Goal: Transaction & Acquisition: Purchase product/service

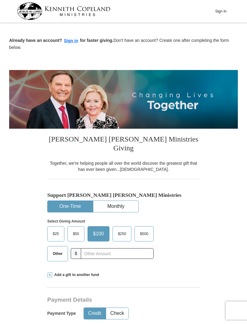
click at [79, 229] on span "$50" at bounding box center [76, 233] width 12 height 9
click at [0, 0] on input "$50" at bounding box center [0, 0] width 0 height 0
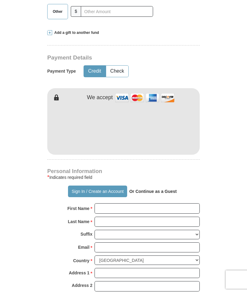
scroll to position [241, 0]
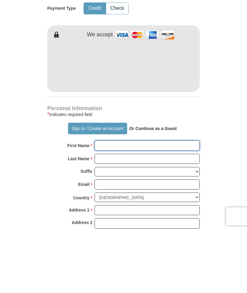
click at [108, 204] on input "First Name *" at bounding box center [147, 209] width 105 height 10
type input "[PERSON_NAME]"
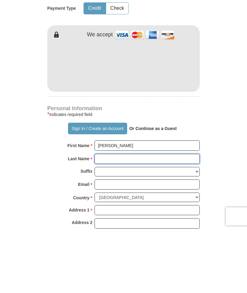
click at [112, 217] on input "Last Name *" at bounding box center [147, 222] width 105 height 10
type input "[PERSON_NAME]"
click at [106, 243] on input "Email *" at bounding box center [147, 248] width 105 height 10
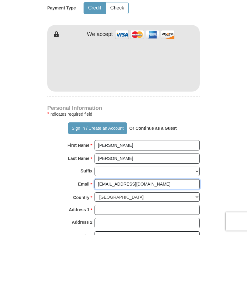
scroll to position [262, 0]
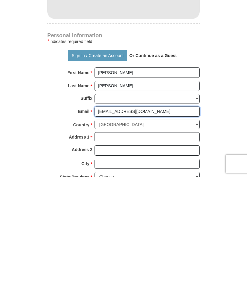
type input "[EMAIL_ADDRESS][DOMAIN_NAME]"
click at [118, 248] on input "Address 1 *" at bounding box center [147, 253] width 105 height 10
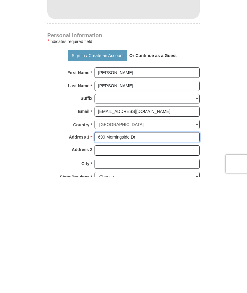
type input "699 Morningside Dr"
click at [112, 261] on input "Address 2" at bounding box center [147, 266] width 105 height 10
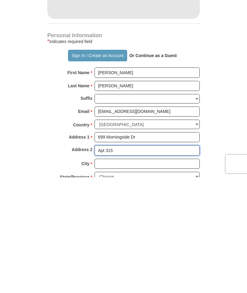
type input "Apt 315"
click at [107, 274] on input "City *" at bounding box center [147, 279] width 105 height 10
type input "Kenton"
click at [144, 288] on select "Choose [US_STATE] [US_STATE] [US_STATE] [US_STATE] [US_STATE] Armed Forces Amer…" at bounding box center [147, 292] width 105 height 9
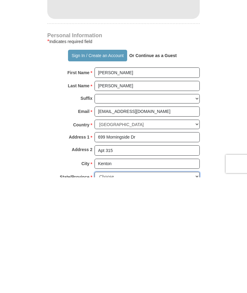
scroll to position [378, 0]
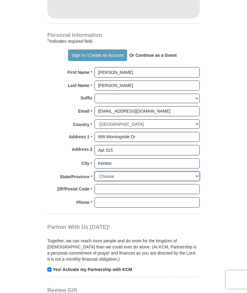
select select "OH"
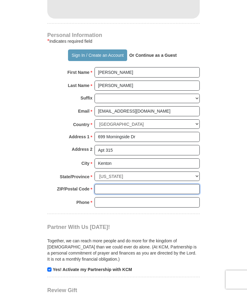
click at [110, 184] on input "ZIP/Postal Code *" at bounding box center [147, 189] width 105 height 10
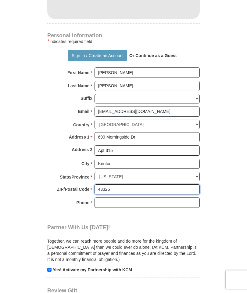
type input "43326"
click at [118, 197] on input "Phone * *" at bounding box center [147, 202] width 105 height 10
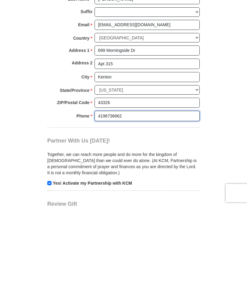
type input "4196736662"
click at [49, 268] on input "checkbox" at bounding box center [49, 270] width 4 height 4
checkbox input "false"
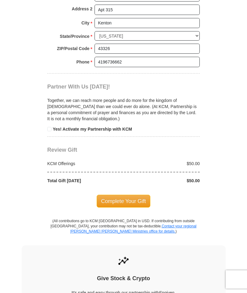
scroll to position [518, 0]
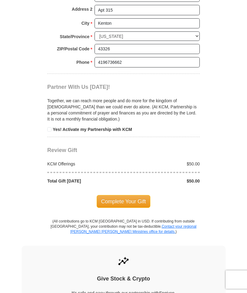
click at [133, 195] on span "Complete Your Gift" at bounding box center [124, 201] width 54 height 13
